Goal: Entertainment & Leisure: Consume media (video, audio)

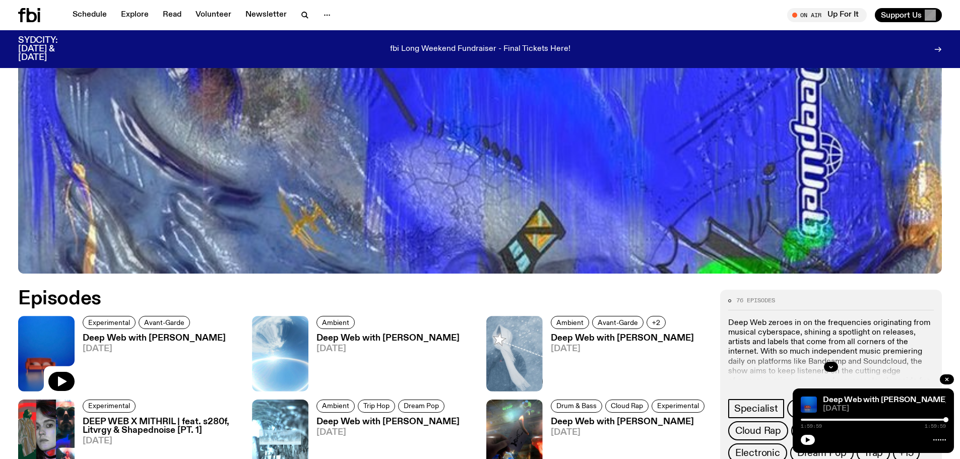
scroll to position [397, 0]
click at [808, 442] on icon "button" at bounding box center [807, 440] width 6 height 6
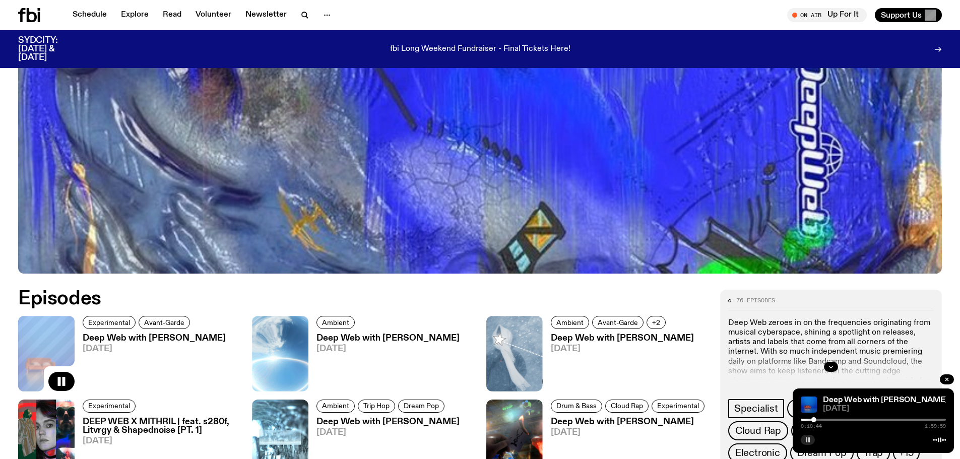
click at [810, 440] on button "button" at bounding box center [807, 440] width 14 height 10
click at [805, 440] on icon "button" at bounding box center [807, 440] width 6 height 6
click at [947, 379] on g "button" at bounding box center [946, 379] width 3 height 3
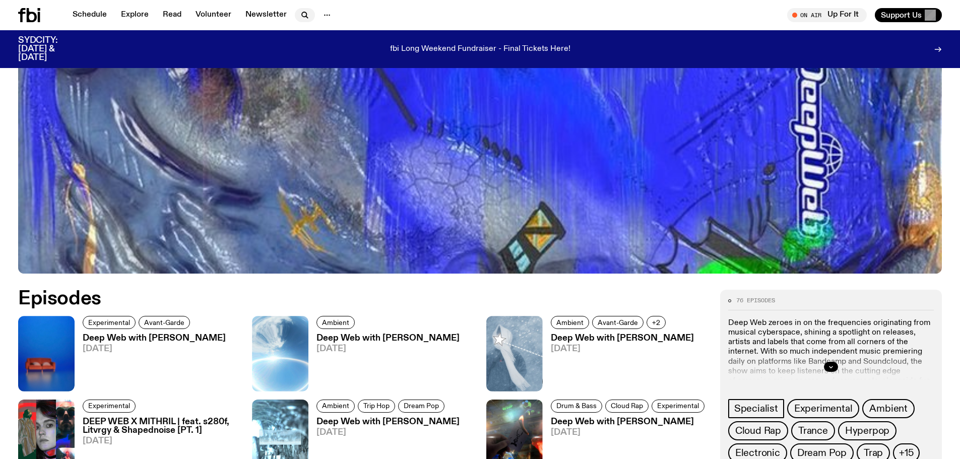
click at [306, 11] on icon "button" at bounding box center [305, 15] width 12 height 12
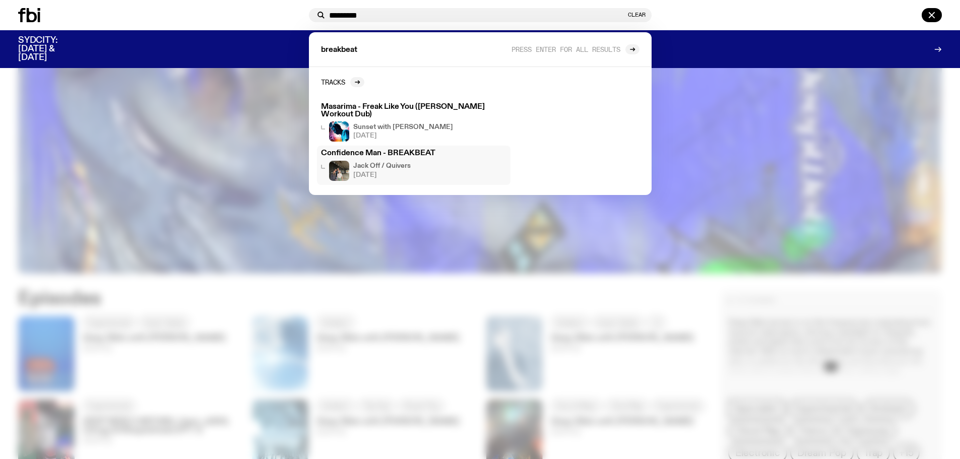
type input "*********"
click at [423, 150] on h3 "Confidence Man - BREAKBEAT" at bounding box center [413, 154] width 185 height 8
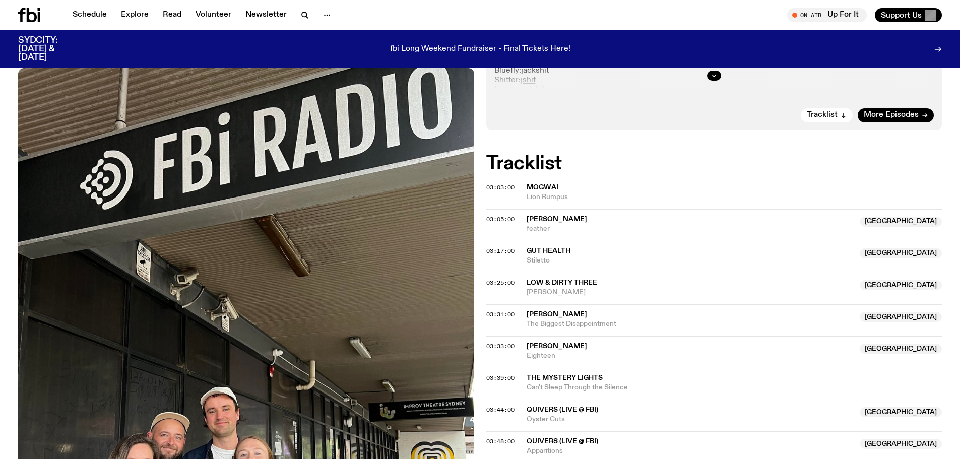
scroll to position [298, 0]
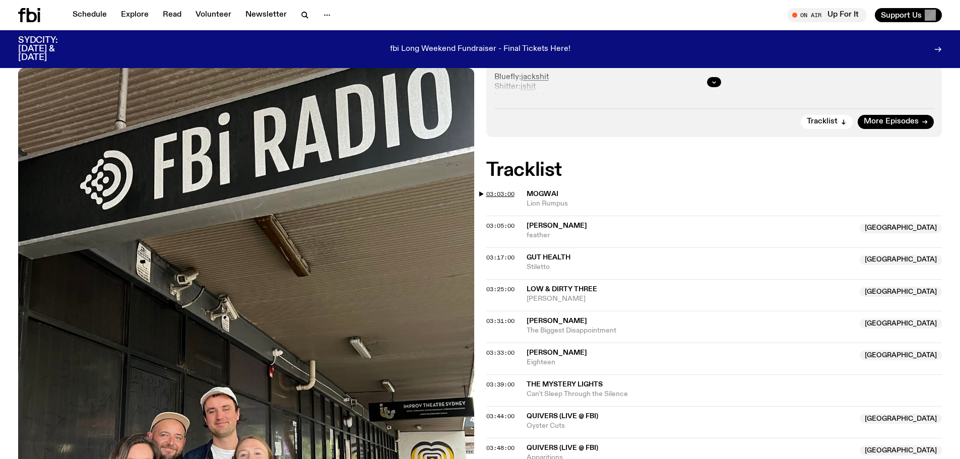
click at [504, 195] on span "03:03:00" at bounding box center [500, 194] width 28 height 8
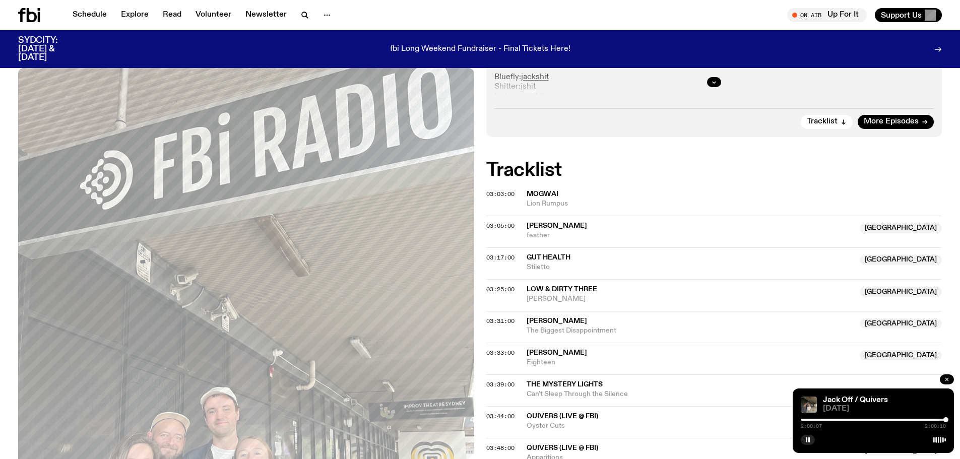
click at [945, 377] on icon "button" at bounding box center [946, 379] width 6 height 6
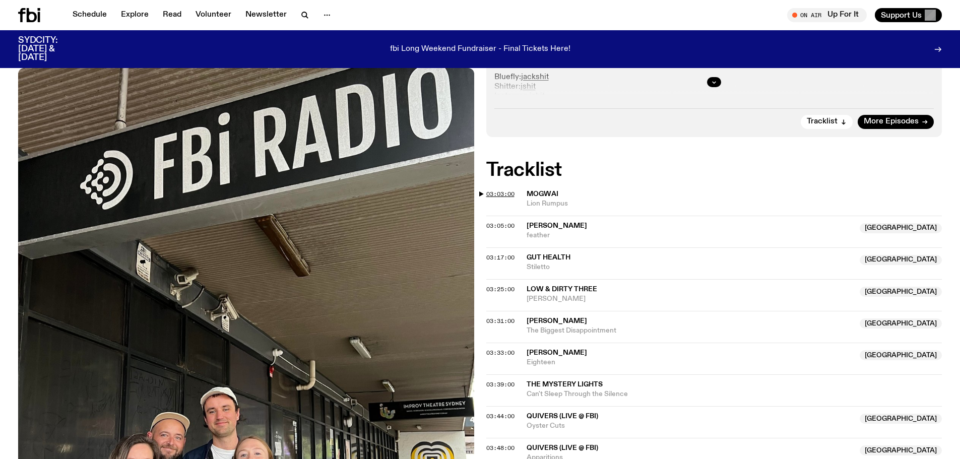
click at [498, 193] on span "03:03:00" at bounding box center [500, 194] width 28 height 8
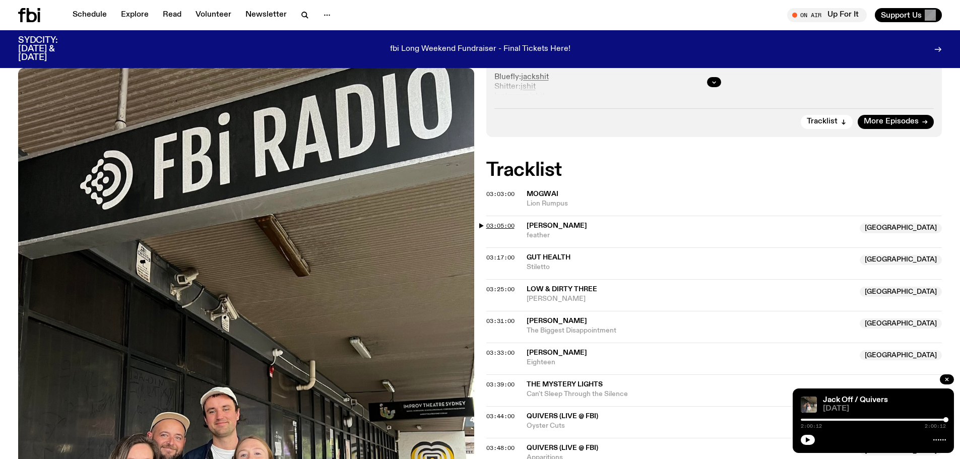
click at [497, 223] on span "03:05:00" at bounding box center [500, 226] width 28 height 8
click at [943, 376] on icon "button" at bounding box center [946, 379] width 6 height 6
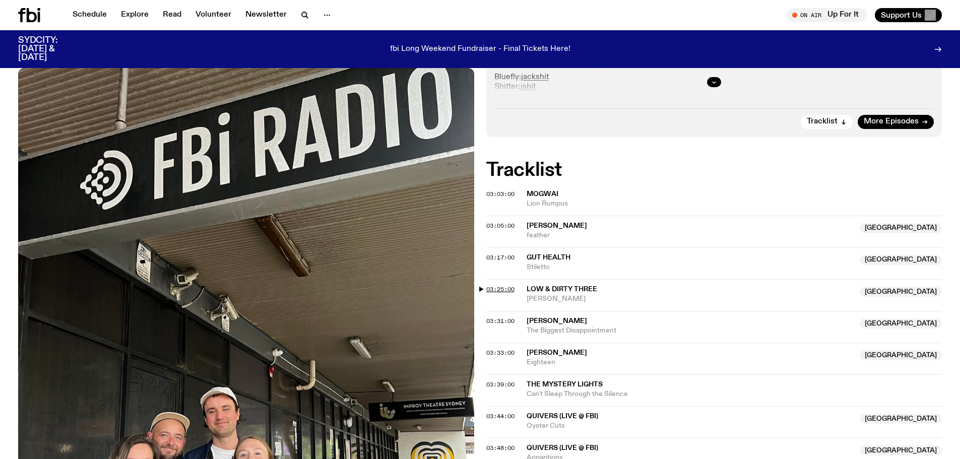
click at [496, 287] on span "03:25:00" at bounding box center [500, 289] width 28 height 8
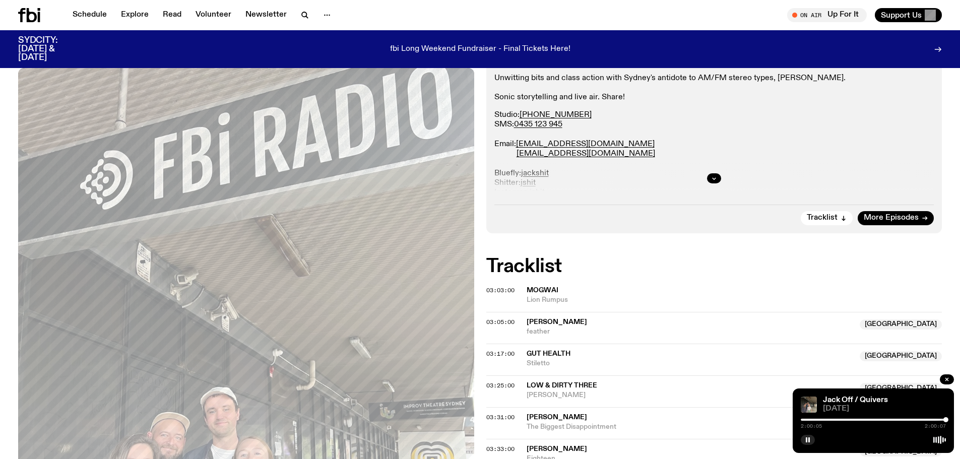
scroll to position [0, 0]
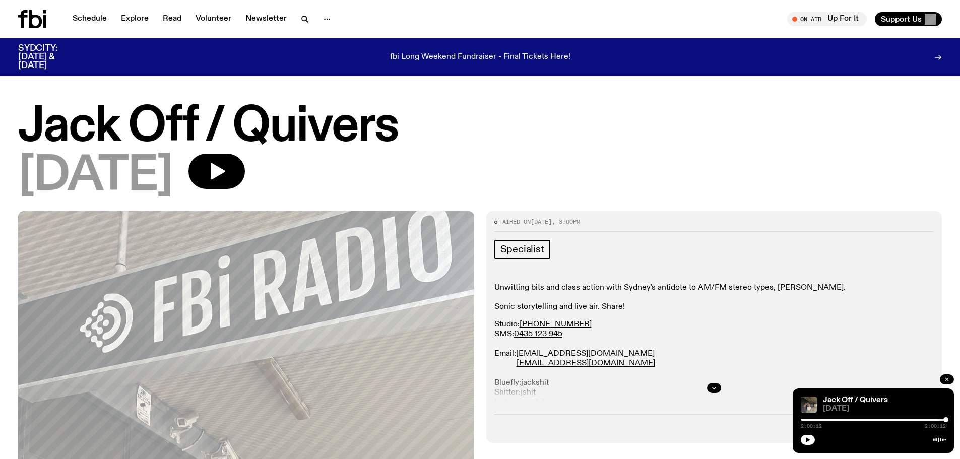
click at [949, 377] on icon "button" at bounding box center [946, 379] width 6 height 6
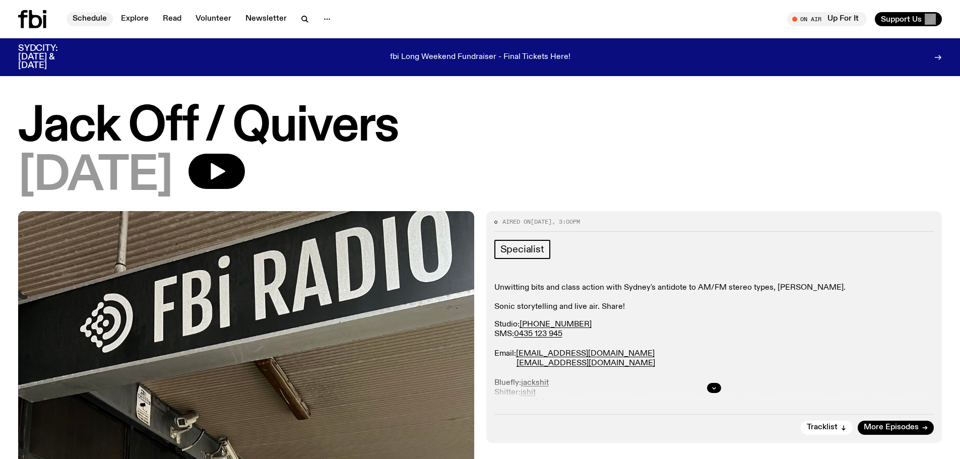
click at [95, 18] on link "Schedule" at bounding box center [89, 19] width 46 height 14
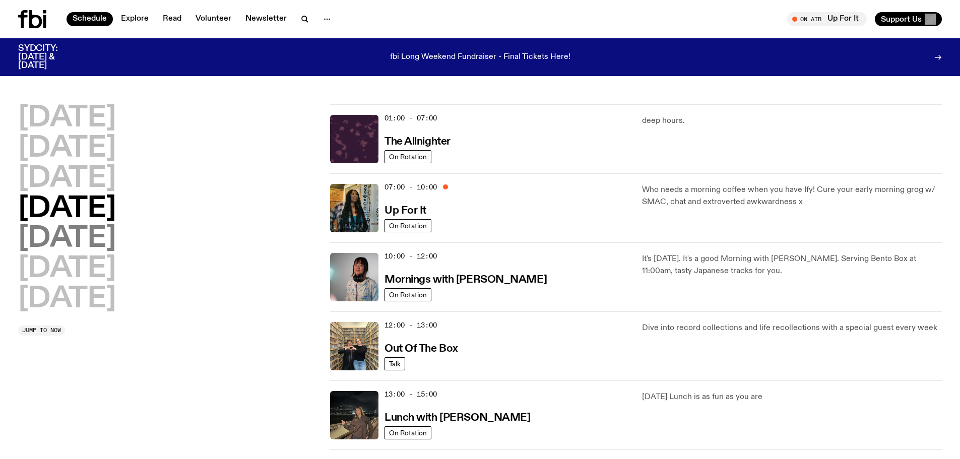
click at [88, 242] on h2 "[DATE]" at bounding box center [67, 239] width 98 height 28
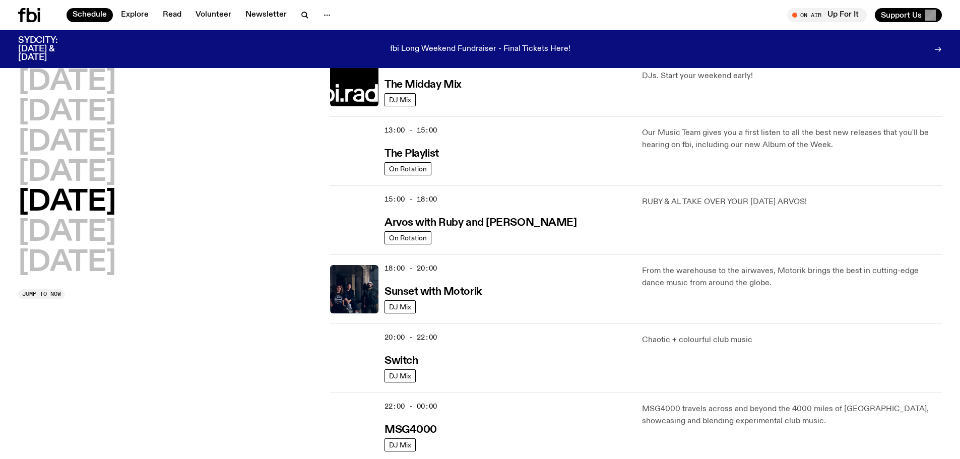
scroll to position [253, 0]
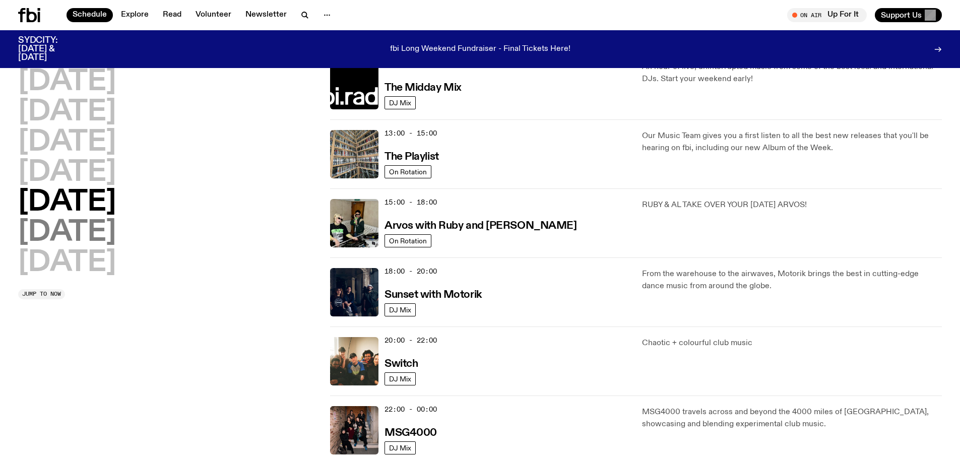
click at [72, 234] on h2 "[DATE]" at bounding box center [67, 233] width 98 height 28
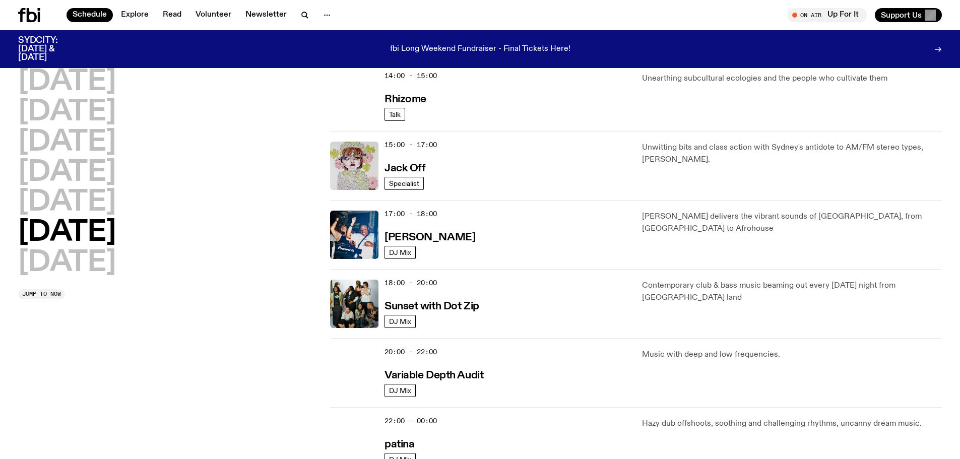
scroll to position [482, 0]
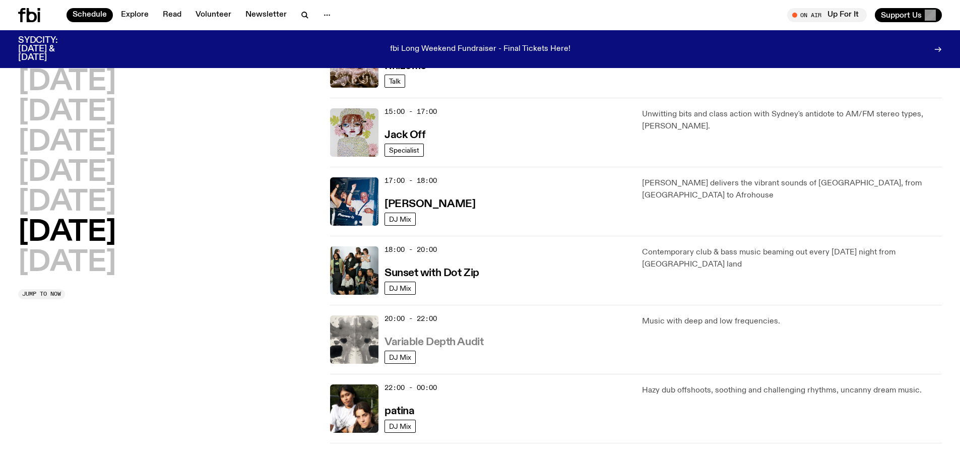
click at [471, 343] on h3 "Variable Depth Audit" at bounding box center [433, 342] width 99 height 11
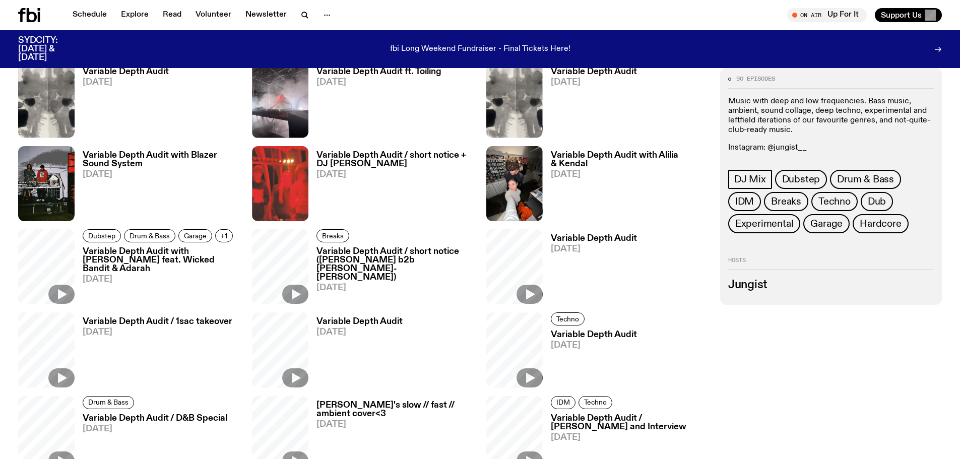
scroll to position [397, 0]
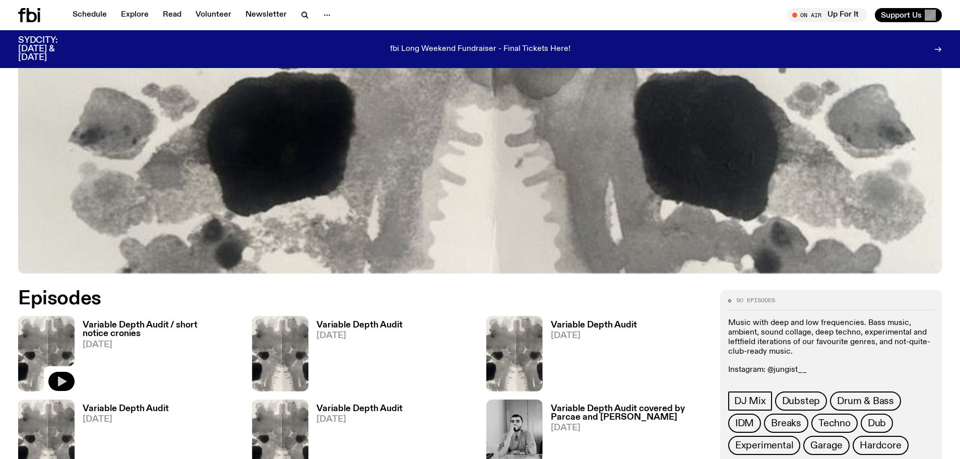
click at [63, 382] on icon "button" at bounding box center [62, 381] width 9 height 10
